Goal: Transaction & Acquisition: Book appointment/travel/reservation

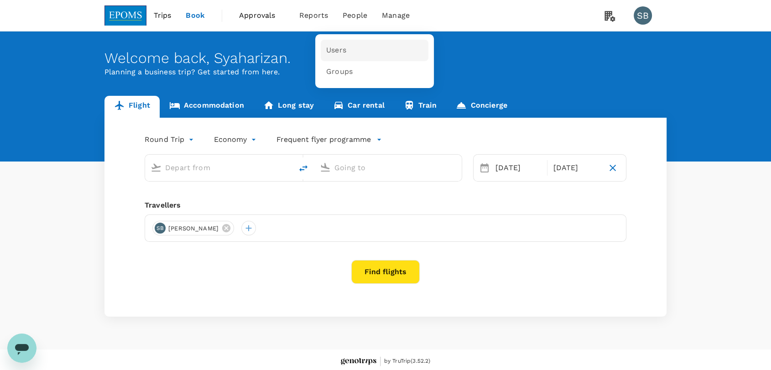
type input "business"
type input "Kuala Lumpur Intl ([GEOGRAPHIC_DATA])"
type input "Langkawi Intl (LGK)"
click at [347, 50] on link "Users" at bounding box center [375, 50] width 108 height 21
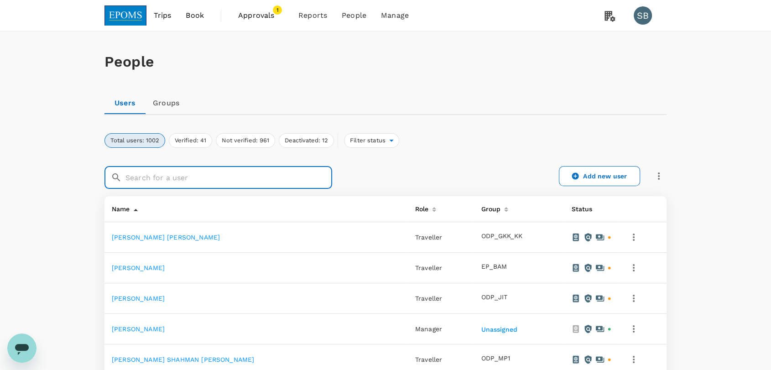
click at [152, 175] on input "text" at bounding box center [229, 177] width 207 height 23
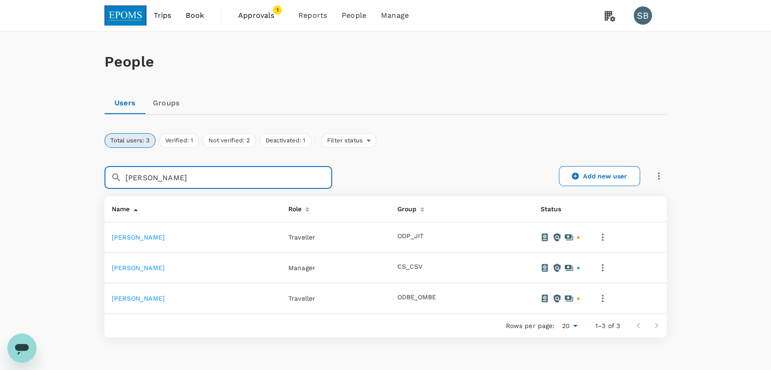
type input "[PERSON_NAME]"
click at [165, 271] on link "[PERSON_NAME]" at bounding box center [138, 267] width 53 height 7
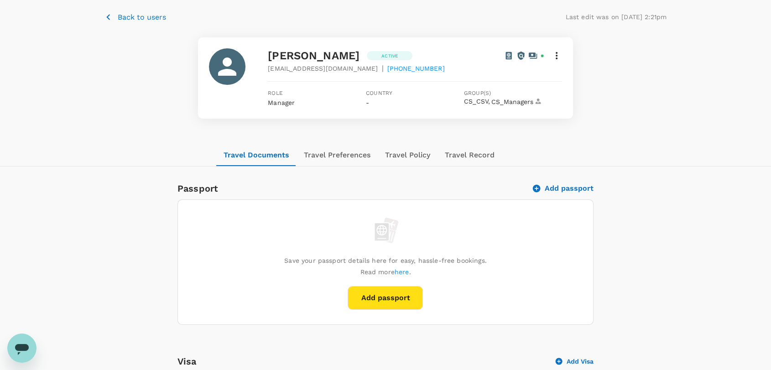
scroll to position [51, 0]
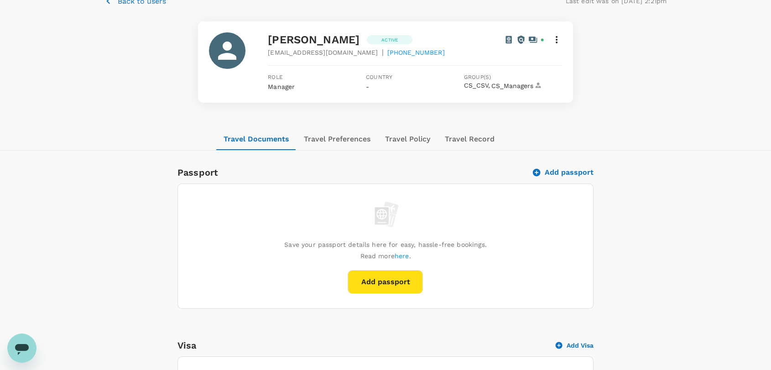
click at [338, 140] on button "Travel Preferences" at bounding box center [337, 139] width 81 height 22
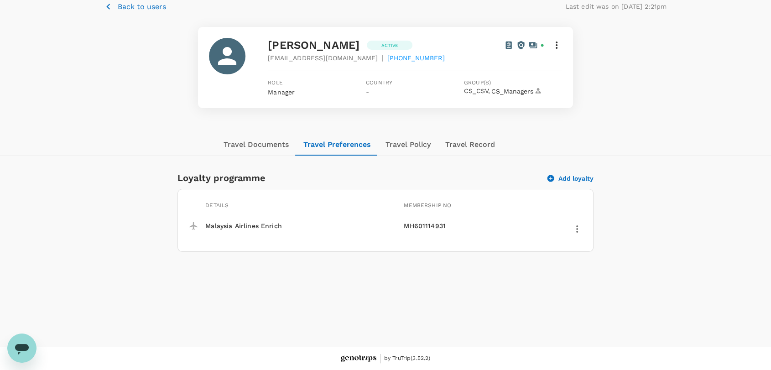
scroll to position [0, 0]
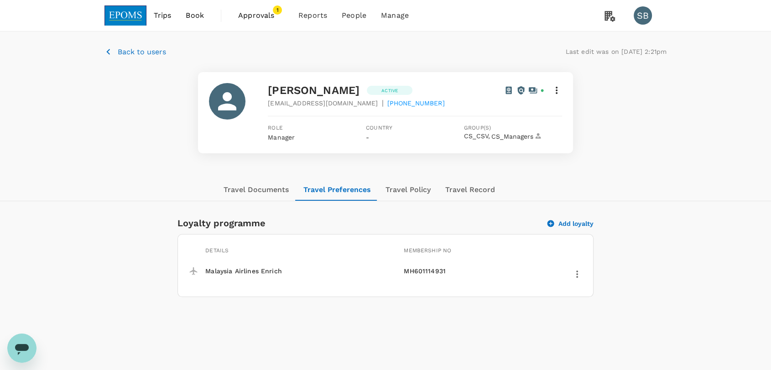
drag, startPoint x: 128, startPoint y: 20, endPoint x: 248, endPoint y: 20, distance: 120.0
click at [128, 20] on img at bounding box center [126, 15] width 42 height 20
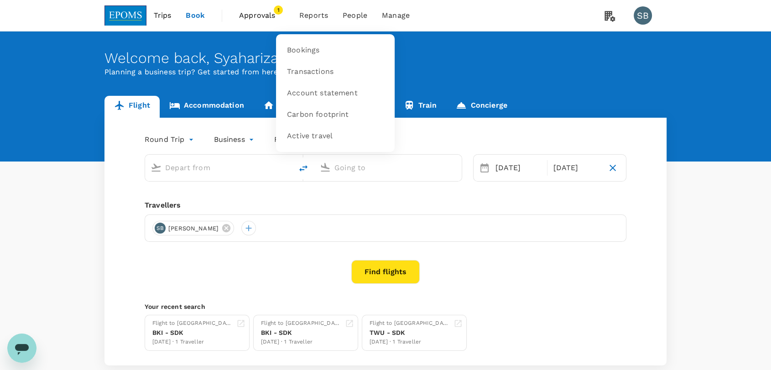
type input "Kuala Lumpur Intl ([GEOGRAPHIC_DATA])"
type input "Langkawi Intl (LGK)"
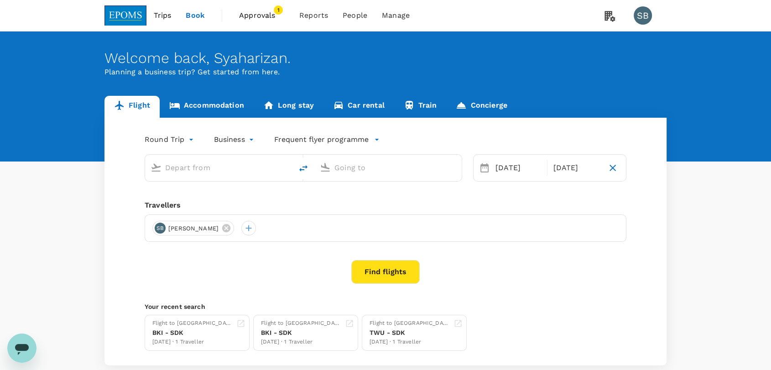
click at [272, 8] on span "Approvals 1" at bounding box center [262, 15] width 46 height 15
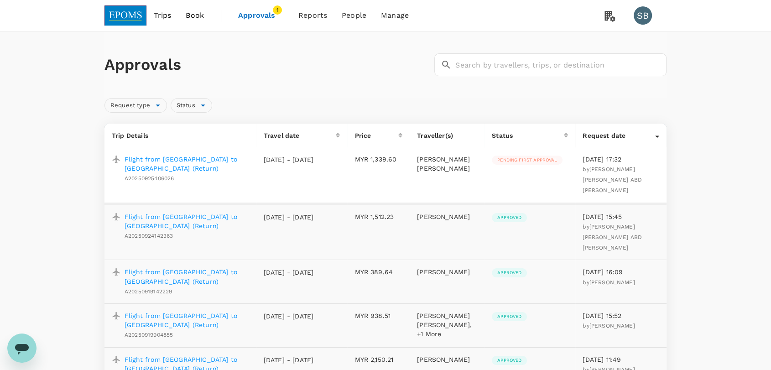
click at [131, 16] on img at bounding box center [126, 15] width 42 height 20
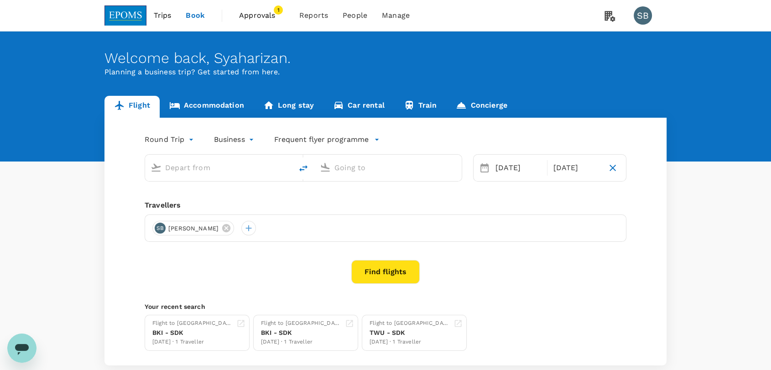
type input "Kuala Lumpur Intl ([GEOGRAPHIC_DATA])"
type input "Langkawi Intl (LGK)"
type input "Kuala Lumpur Intl ([GEOGRAPHIC_DATA])"
type input "Langkawi Intl (LGK)"
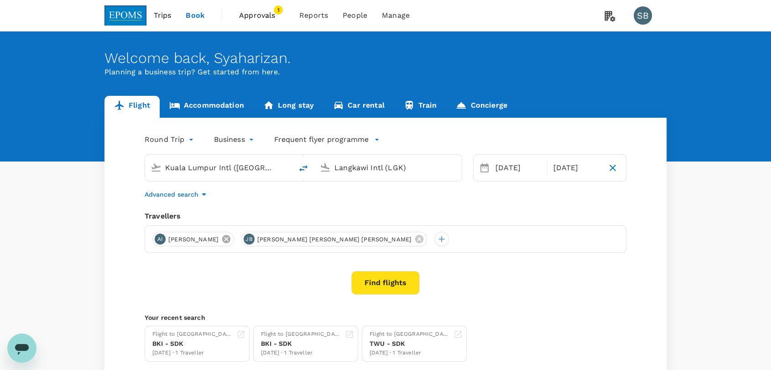
click at [231, 240] on icon at bounding box center [226, 239] width 8 height 8
click at [326, 240] on icon at bounding box center [330, 239] width 8 height 8
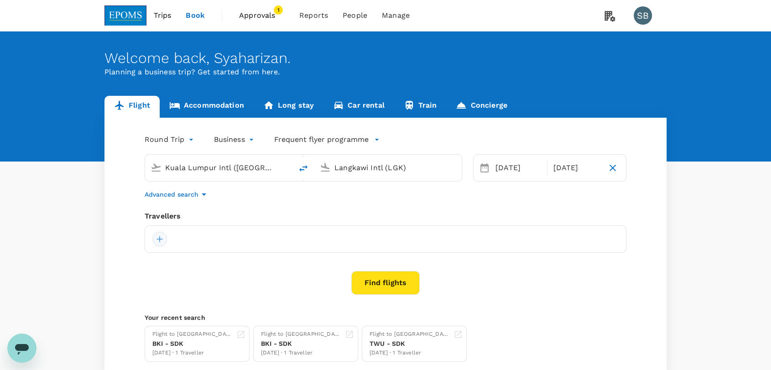
click at [161, 237] on div at bounding box center [159, 239] width 15 height 15
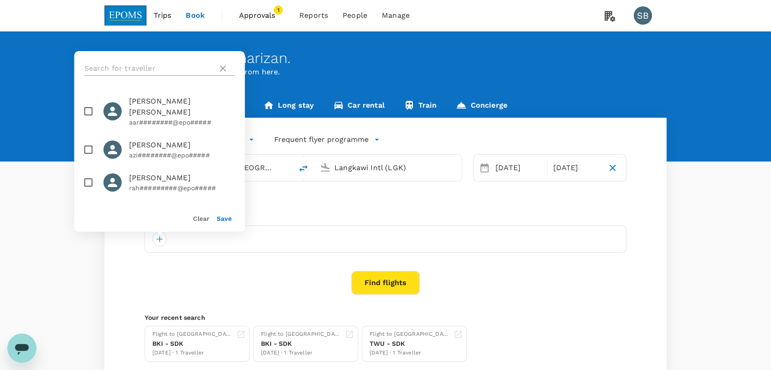
click at [132, 70] on input "text" at bounding box center [149, 68] width 130 height 15
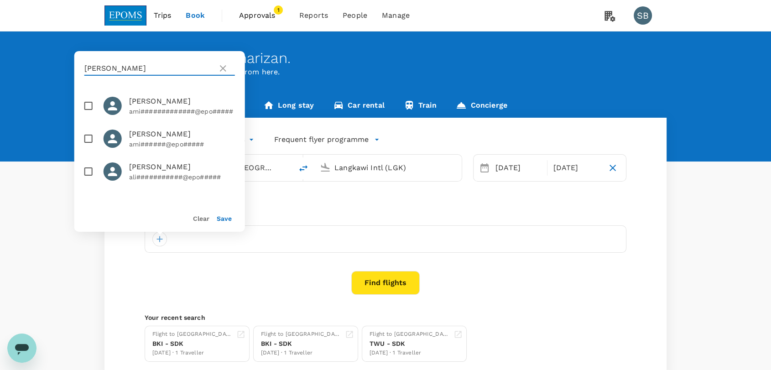
type input "[PERSON_NAME]"
click at [84, 142] on input "checkbox" at bounding box center [88, 138] width 19 height 19
checkbox input "true"
click at [221, 219] on button "Save" at bounding box center [224, 218] width 15 height 7
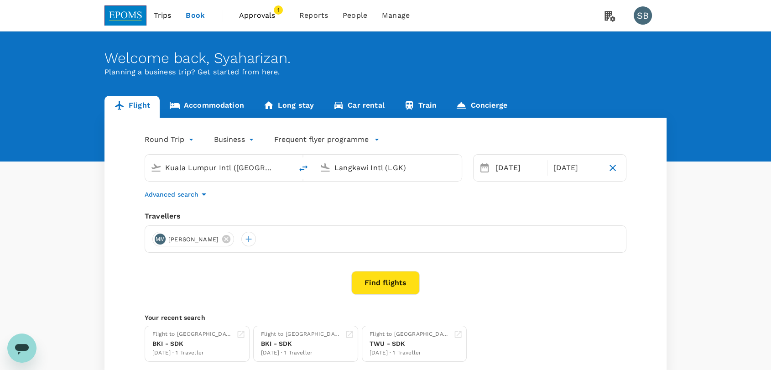
click at [241, 139] on body "Trips Book Approvals 1 Reports People Manage SB Welcome back , [GEOGRAPHIC_DATA…" at bounding box center [385, 216] width 771 height 433
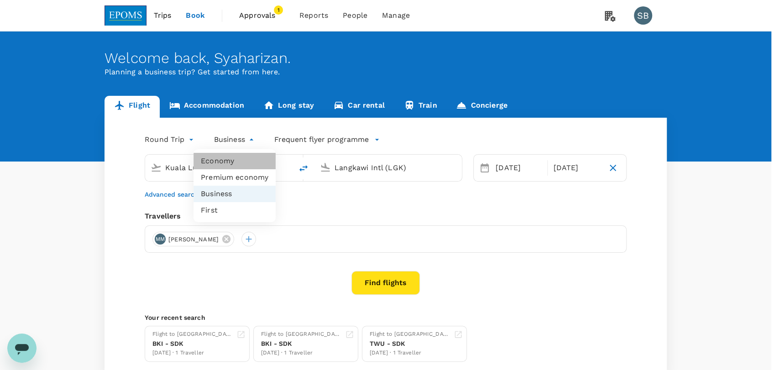
click at [242, 160] on li "Economy" at bounding box center [235, 161] width 82 height 16
type input "economy"
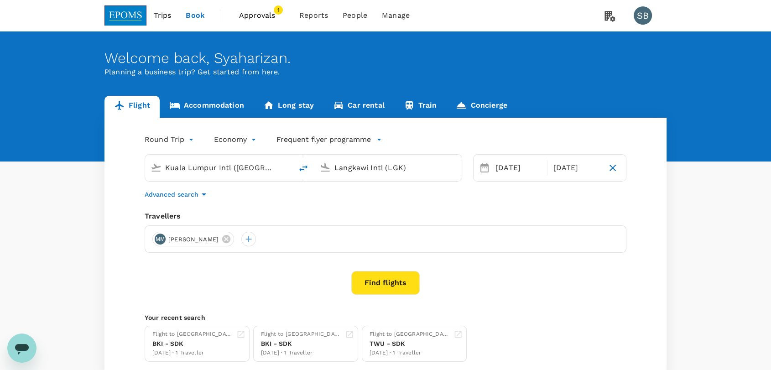
click at [354, 225] on div "Travellers [PERSON_NAME] [PERSON_NAME]" at bounding box center [386, 232] width 482 height 42
